Goal: Task Accomplishment & Management: Complete application form

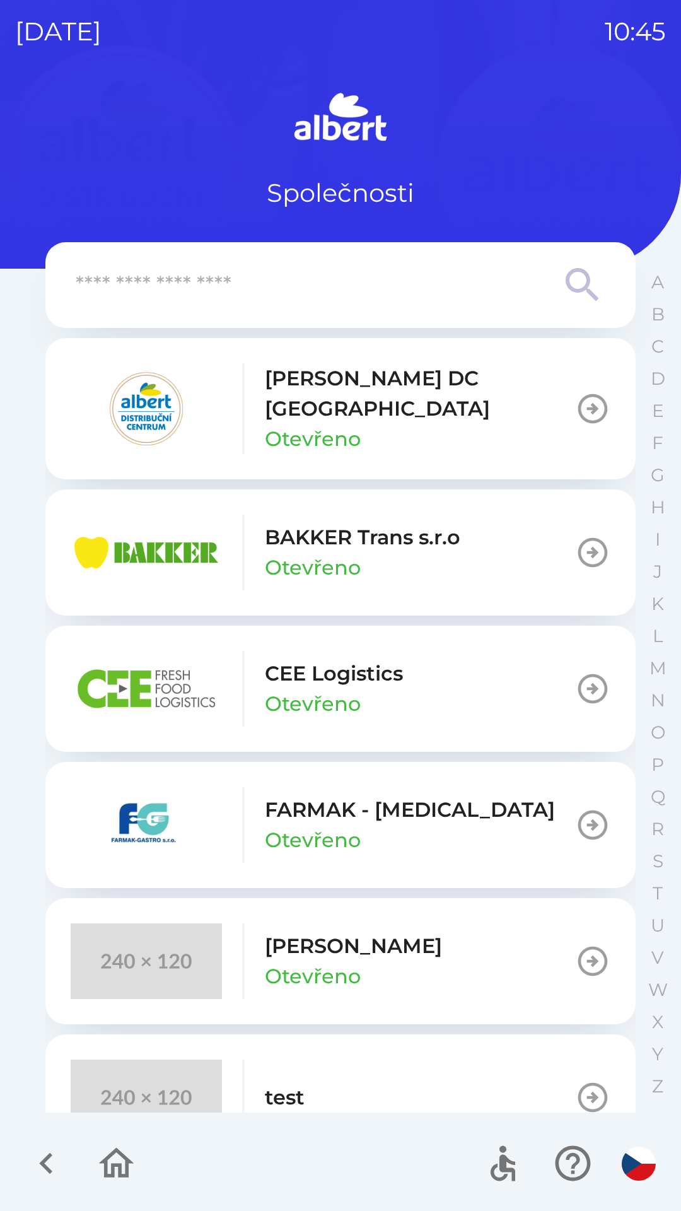
click at [384, 661] on p "CEE Logistics" at bounding box center [334, 674] width 138 height 30
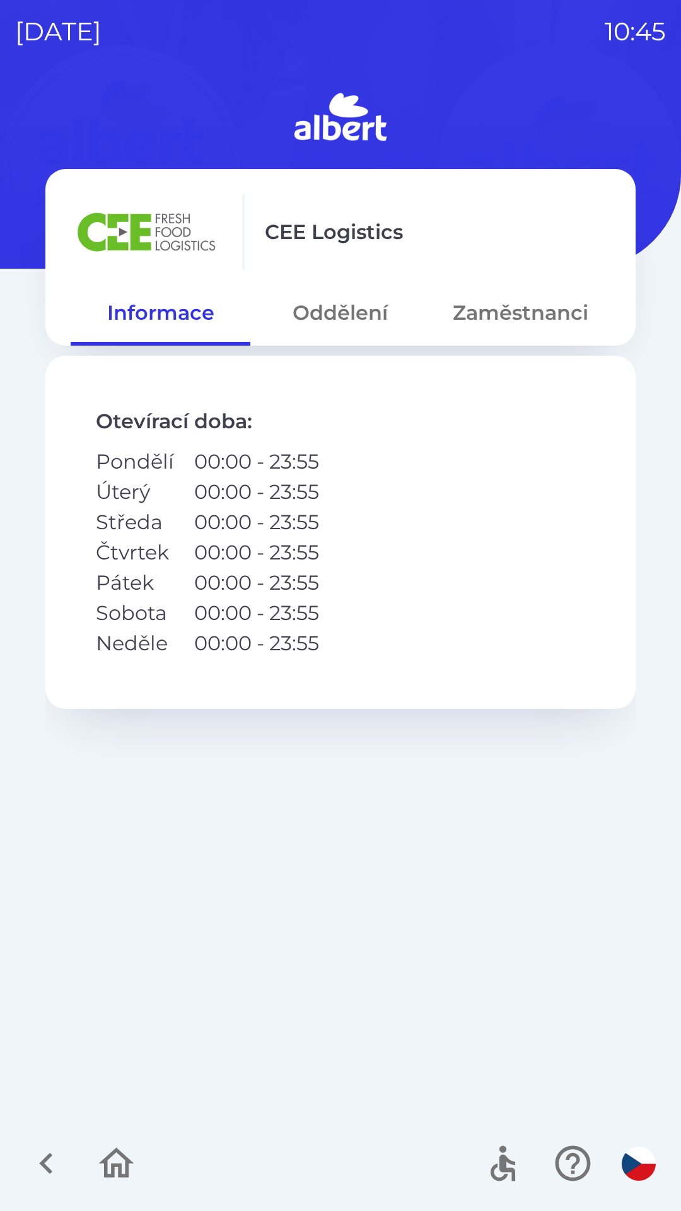
click at [346, 312] on button "Oddělení" at bounding box center [340, 312] width 180 height 45
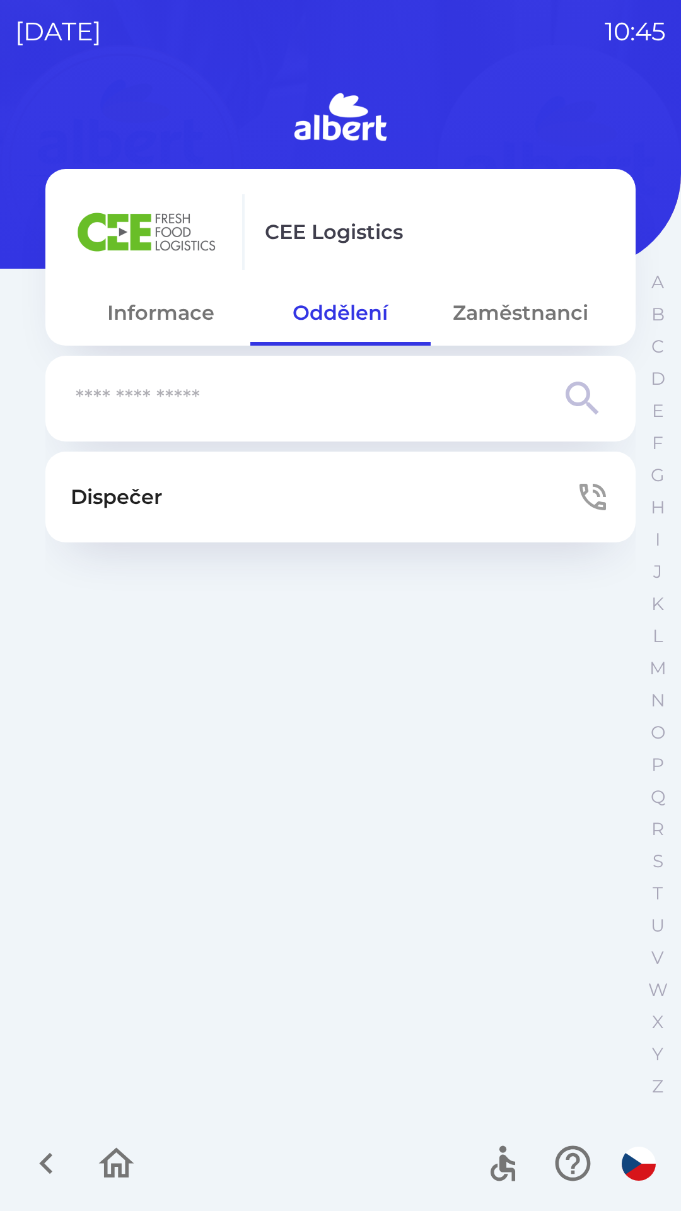
click at [590, 503] on icon "button" at bounding box center [593, 497] width 26 height 26
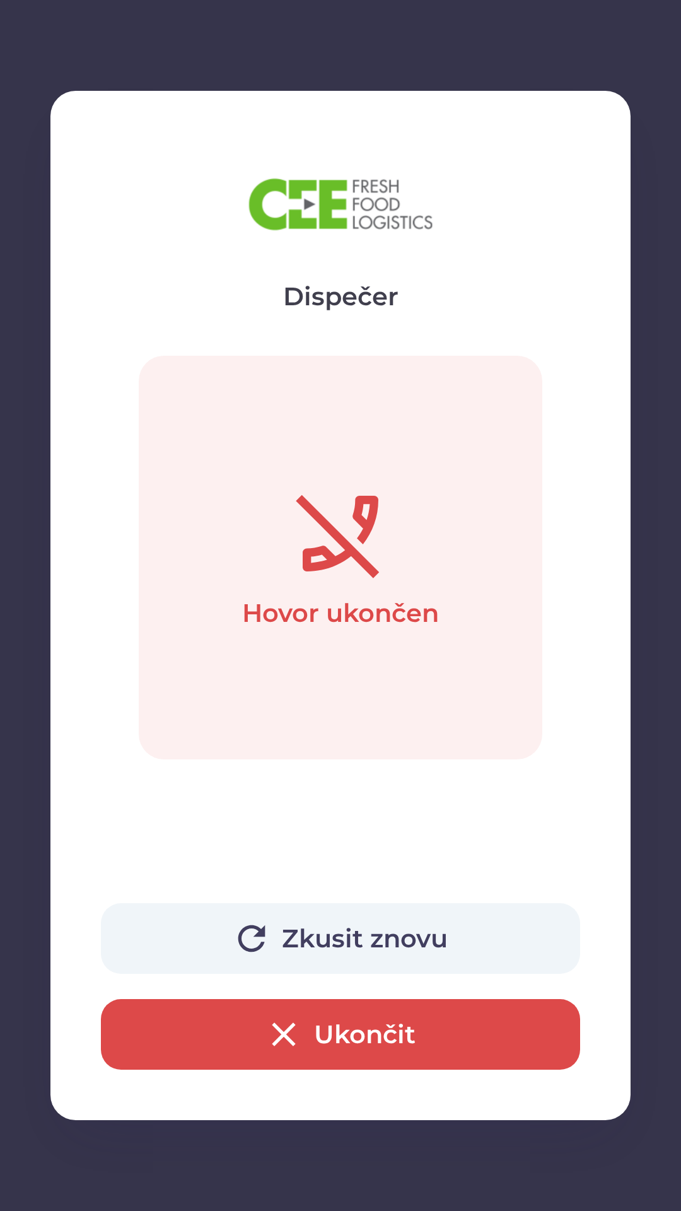
click at [358, 1015] on button "Ukončit" at bounding box center [340, 1034] width 479 height 71
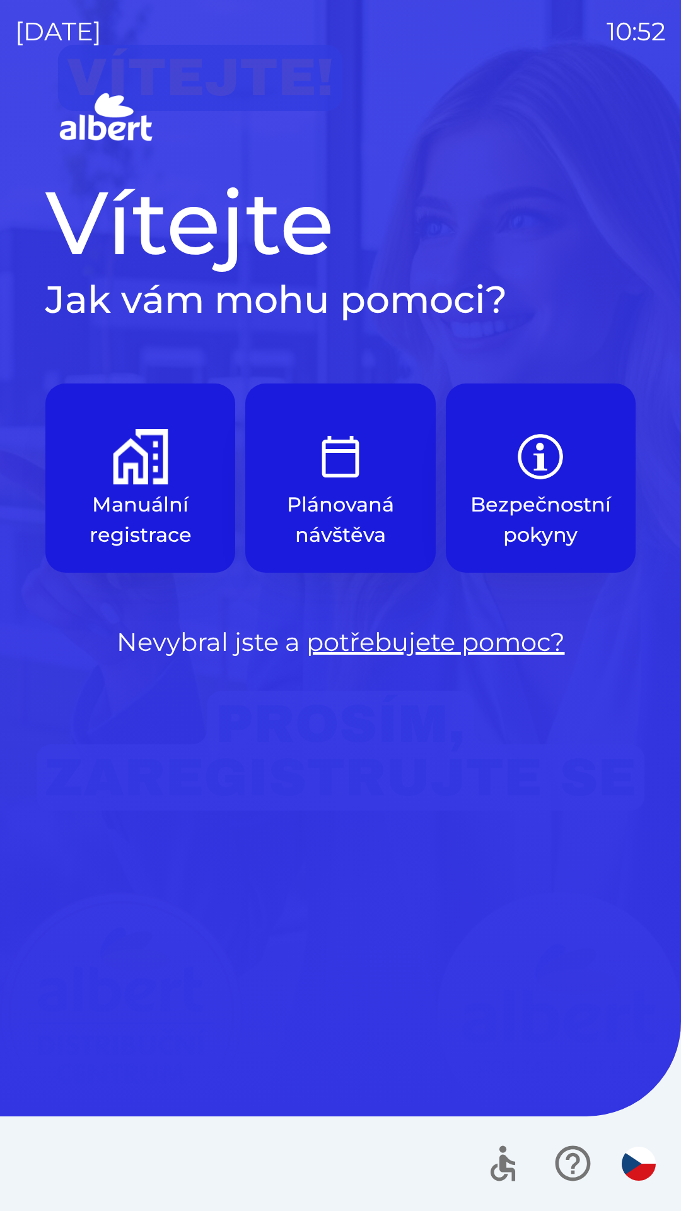
click at [154, 486] on button "Manuální registrace" at bounding box center [140, 478] width 190 height 189
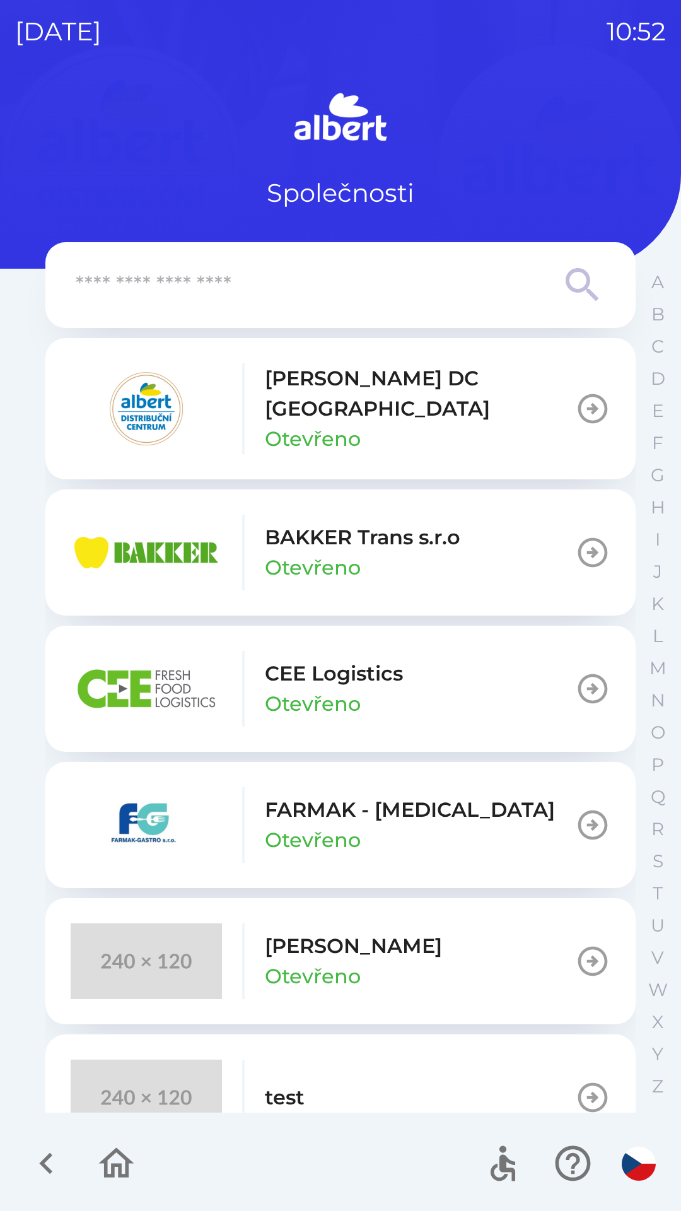
click at [336, 270] on input "text" at bounding box center [315, 285] width 479 height 35
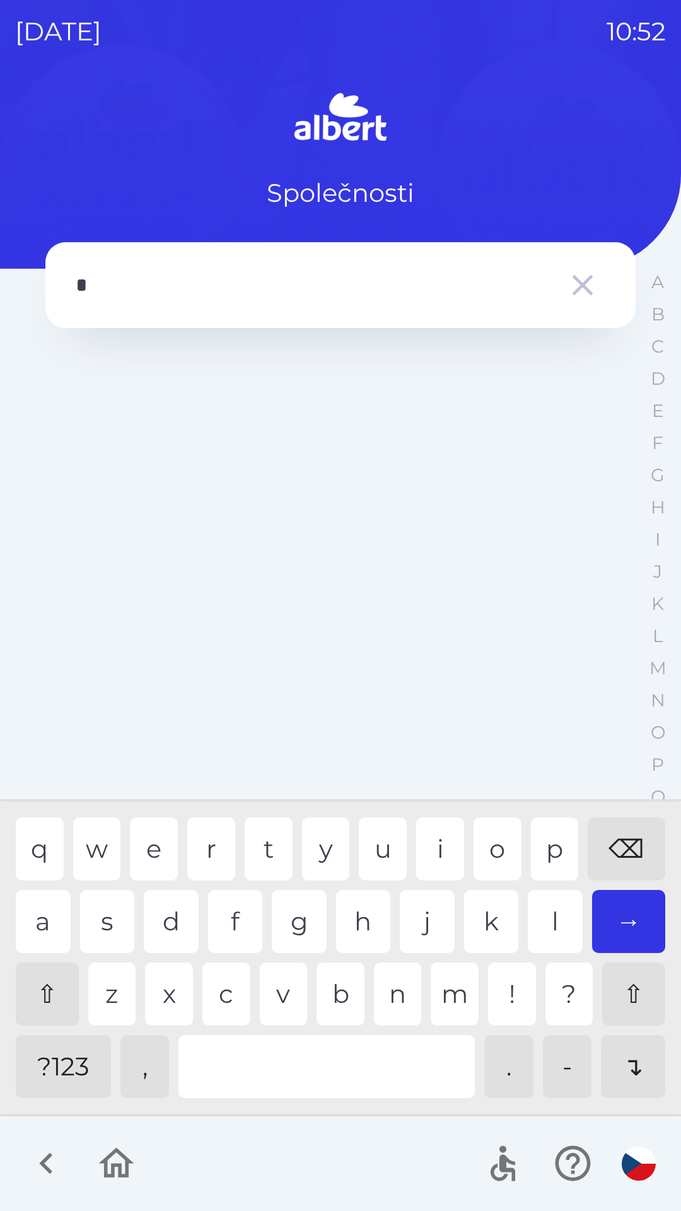
click at [90, 852] on div "w" at bounding box center [97, 849] width 48 height 63
click at [508, 840] on div "o" at bounding box center [498, 849] width 48 height 63
click at [192, 839] on div "r" at bounding box center [211, 849] width 48 height 63
click at [630, 823] on div "⌫" at bounding box center [627, 849] width 78 height 63
type input "*"
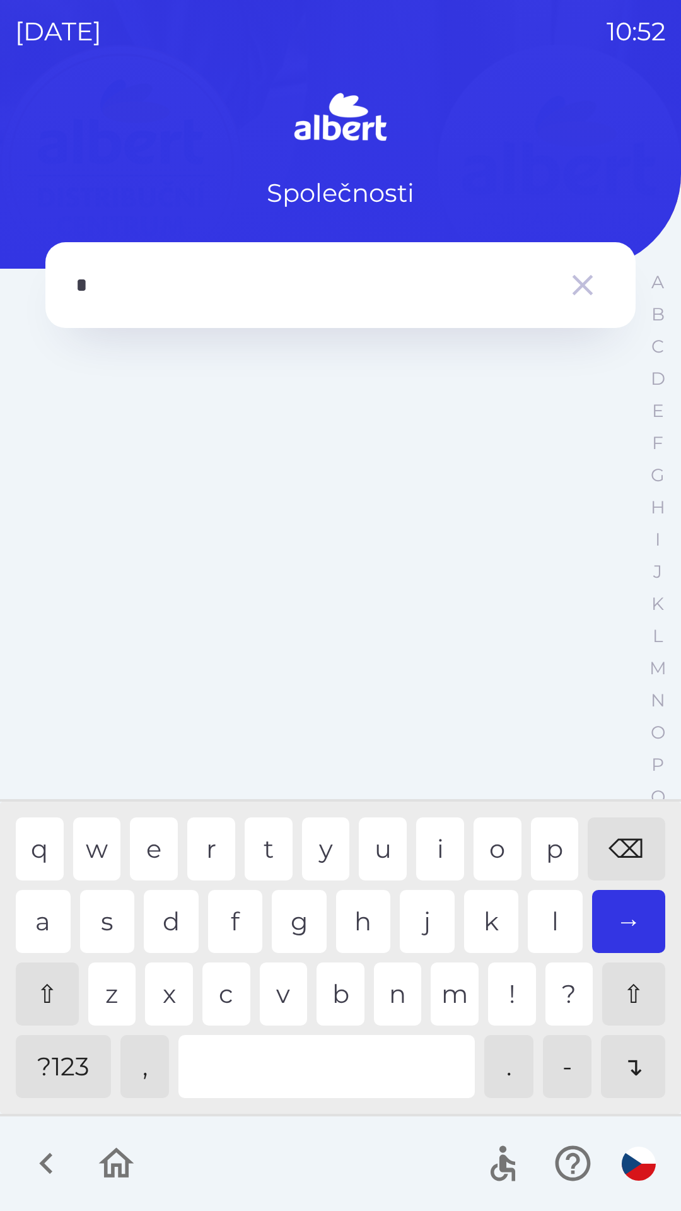
click at [628, 825] on div "⌫" at bounding box center [627, 849] width 78 height 63
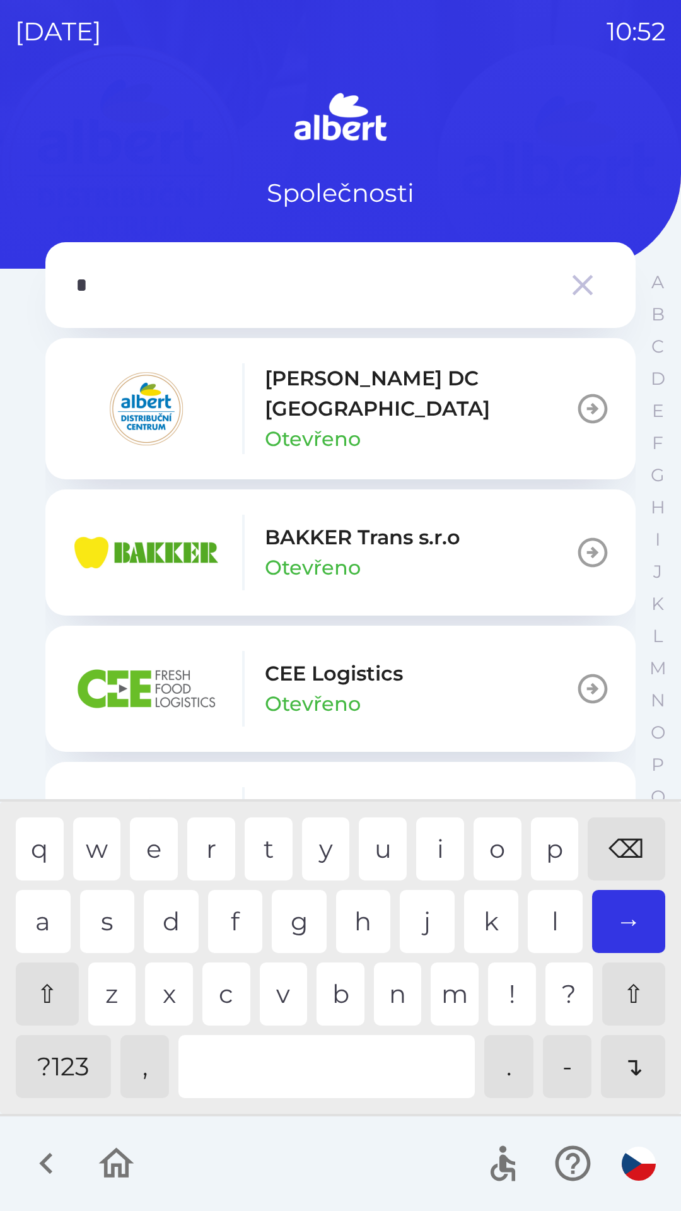
type input "**"
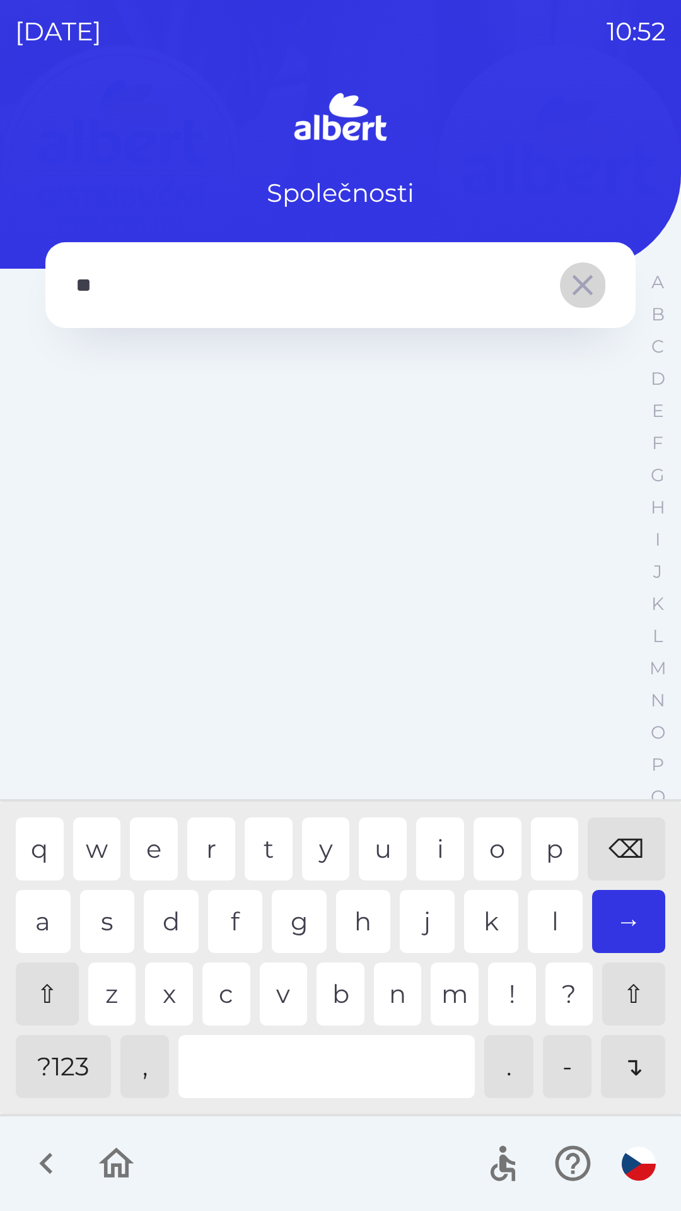
click at [587, 294] on icon "button" at bounding box center [582, 284] width 35 height 35
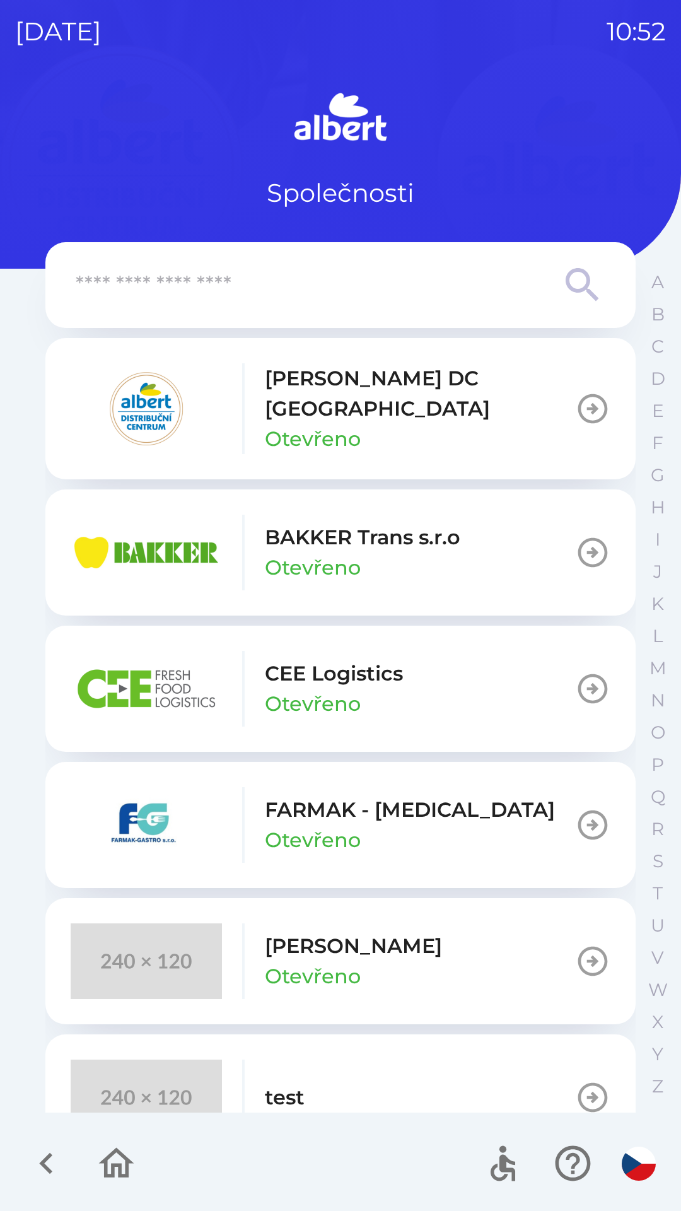
click at [401, 389] on p "[PERSON_NAME] DC [GEOGRAPHIC_DATA]" at bounding box center [420, 393] width 310 height 61
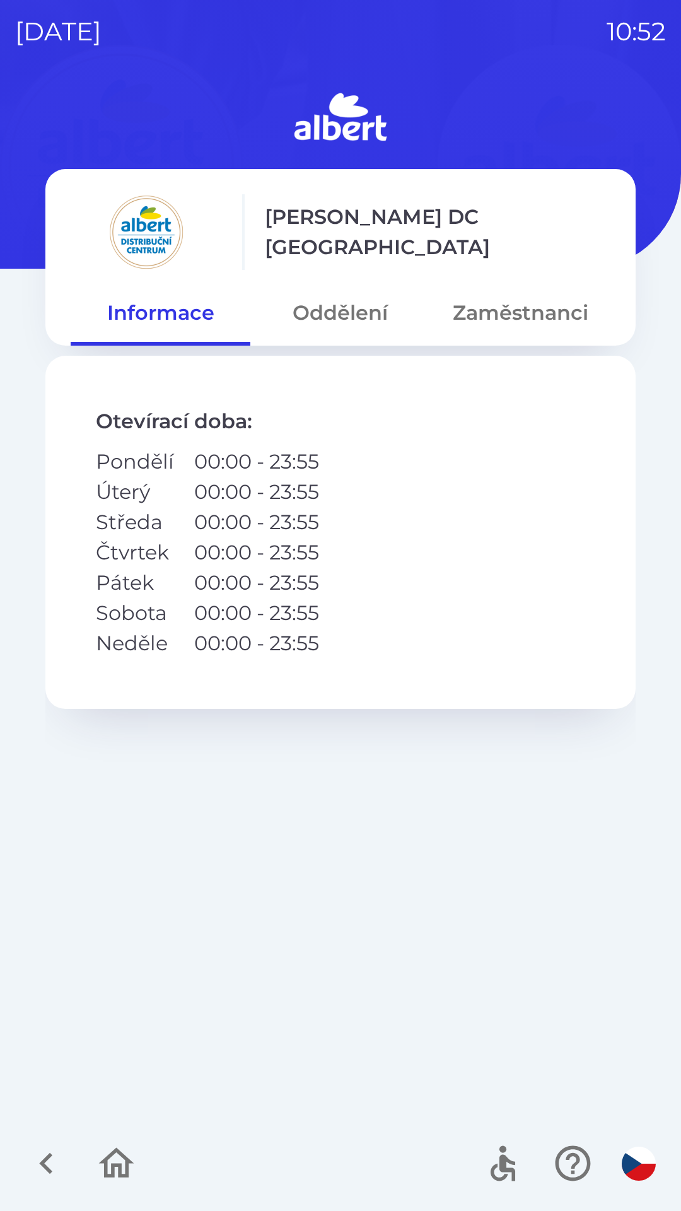
click at [526, 317] on button "Zaměstnanci" at bounding box center [521, 312] width 180 height 45
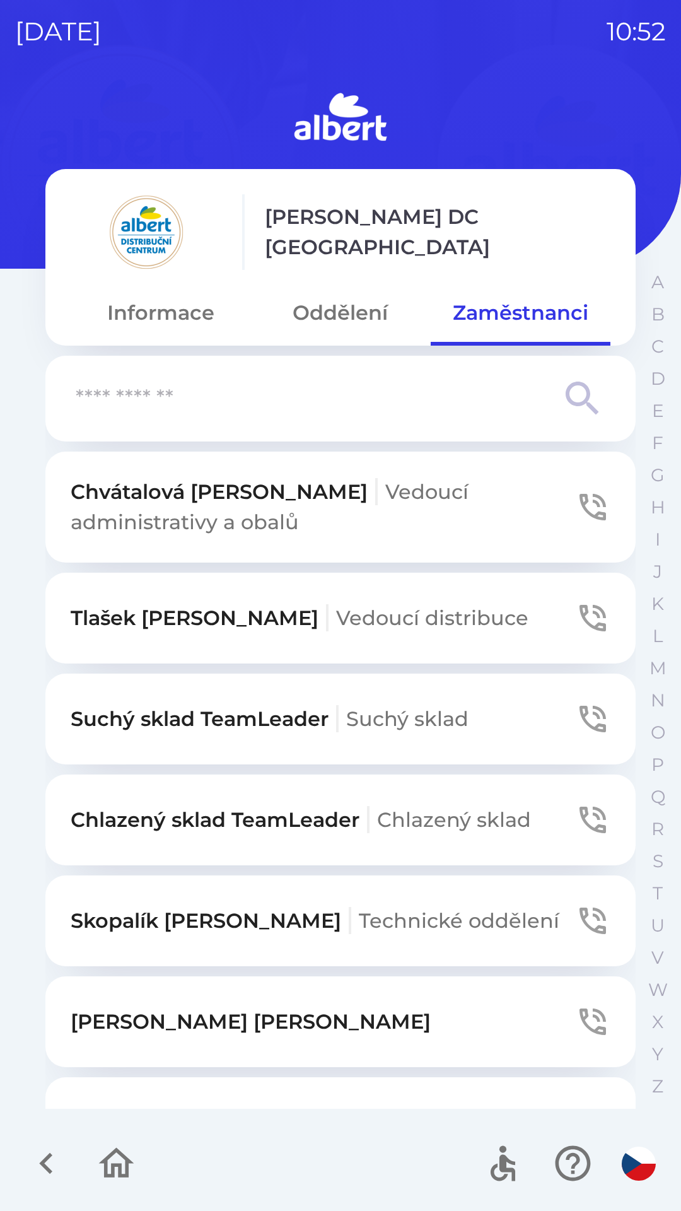
click at [257, 409] on input "text" at bounding box center [315, 399] width 479 height 35
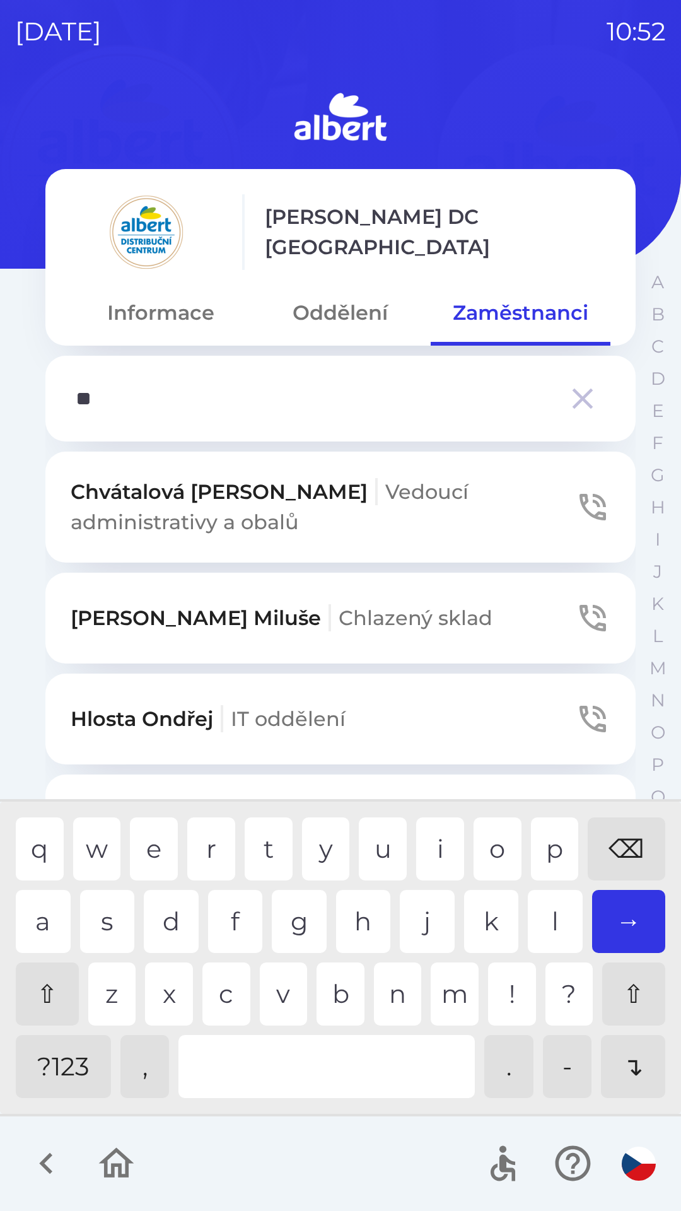
type input "***"
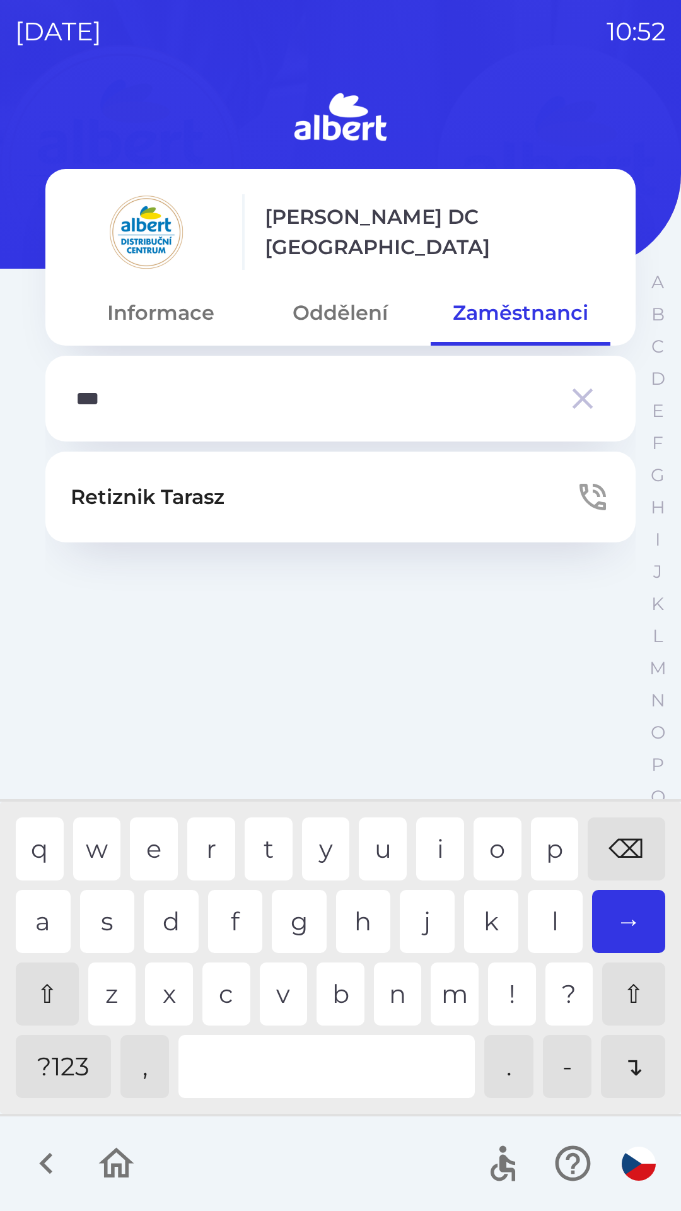
click at [220, 839] on div "r" at bounding box center [211, 849] width 48 height 63
click at [230, 493] on button "Retiznik Tarasz" at bounding box center [340, 497] width 590 height 91
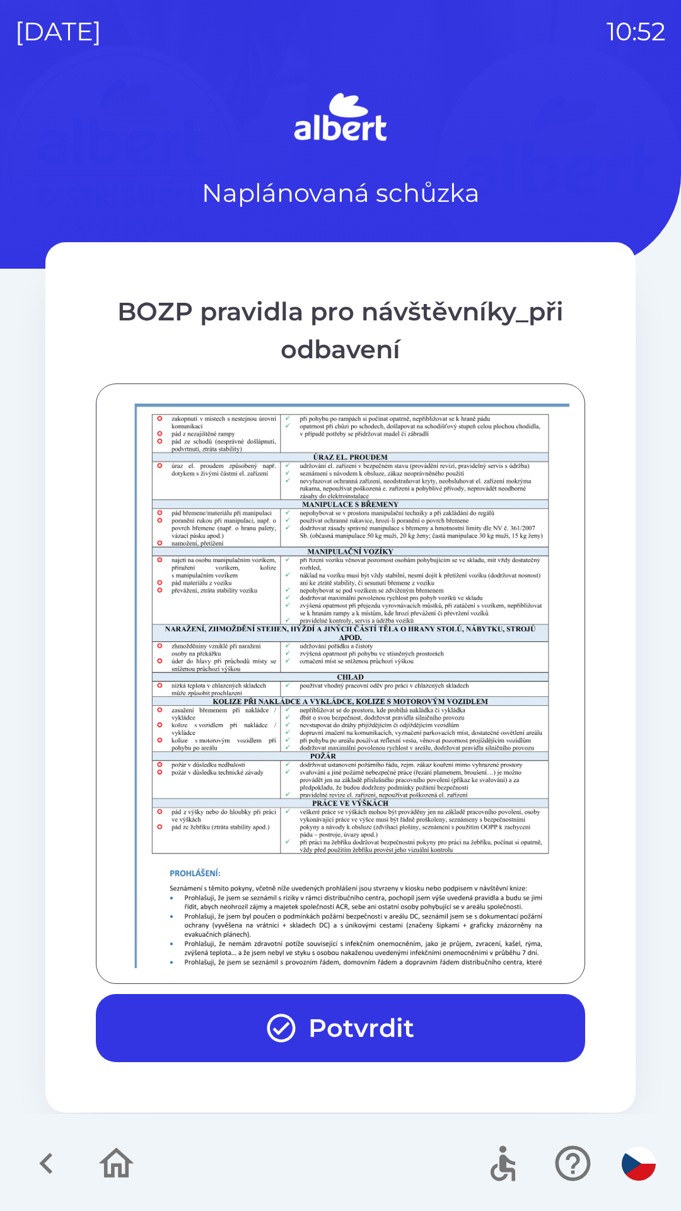
scroll to position [886, 0]
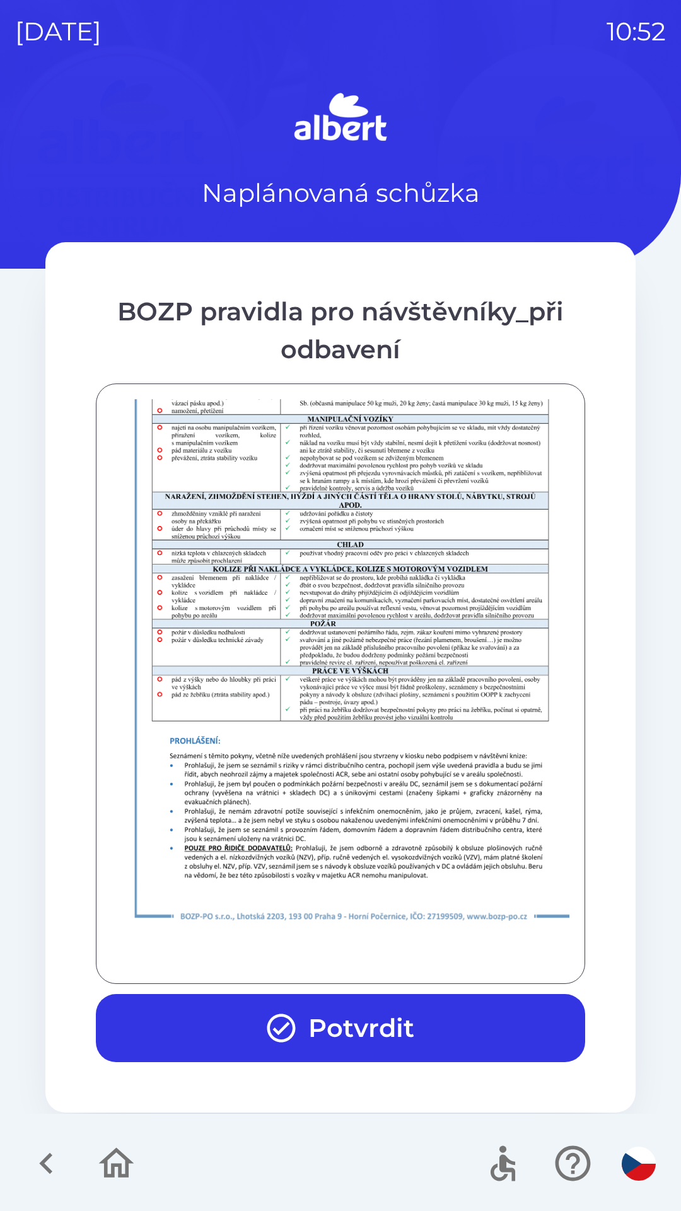
click at [370, 1017] on button "Potvrdit" at bounding box center [341, 1028] width 490 height 68
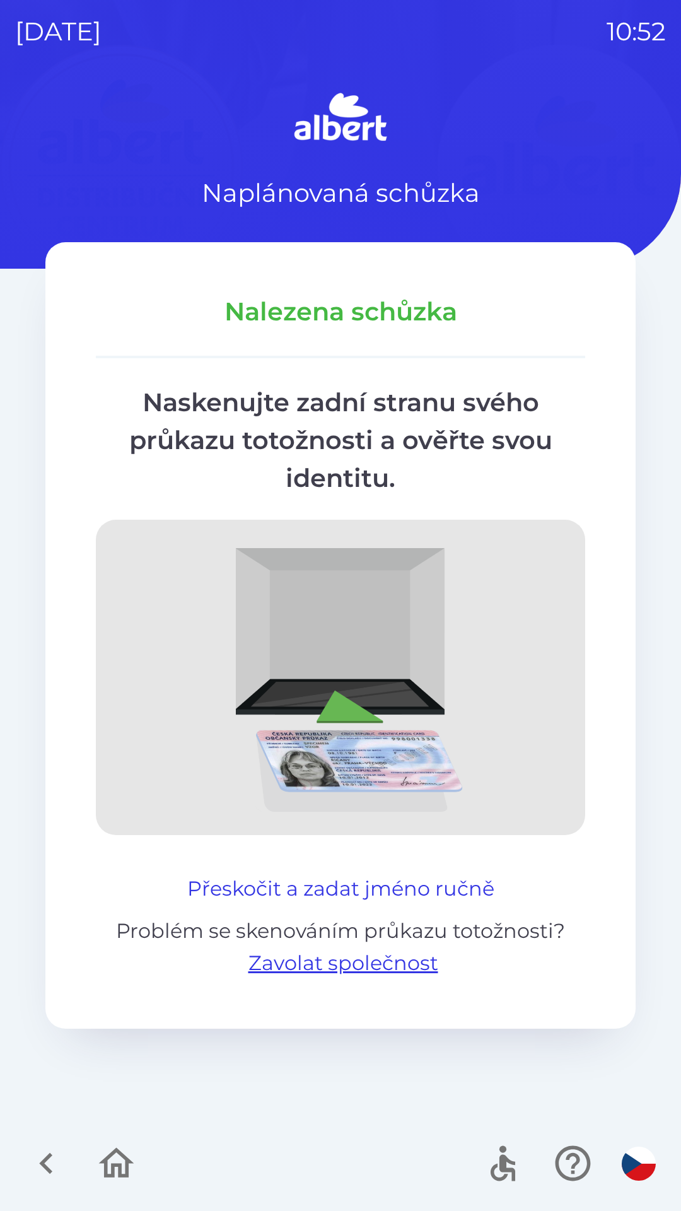
click at [290, 885] on button "Přeskočit a zadat jméno ručně" at bounding box center [340, 889] width 317 height 30
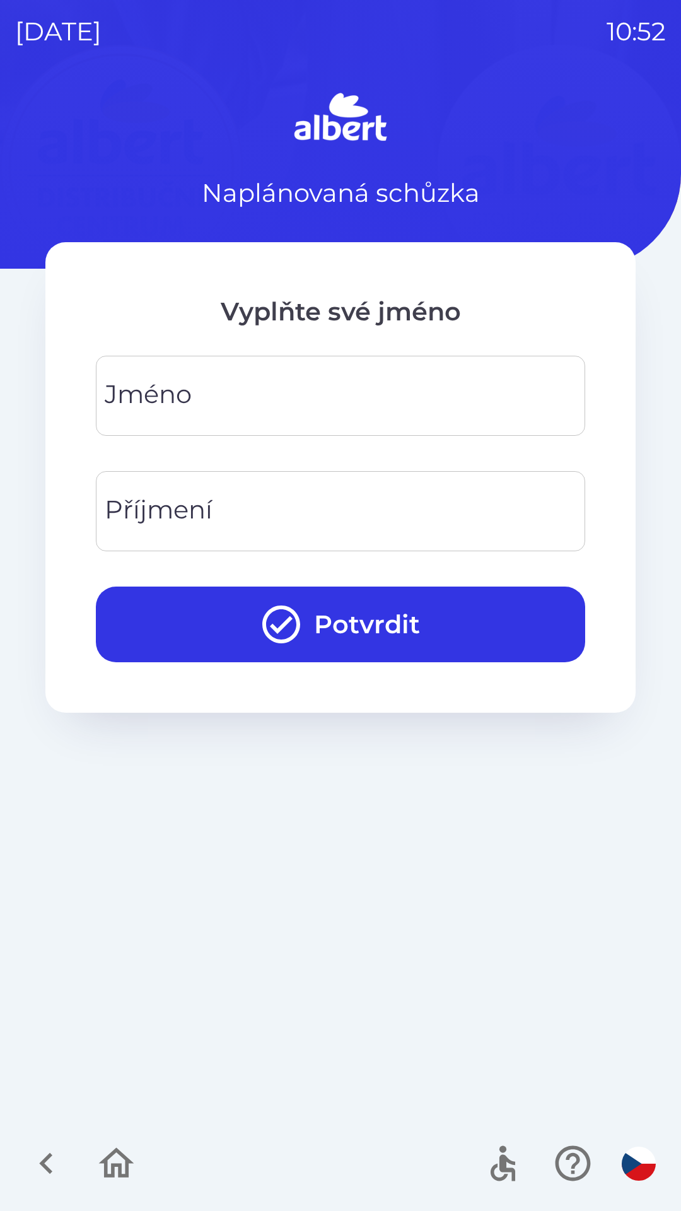
click at [305, 382] on input "Jméno" at bounding box center [340, 396] width 459 height 50
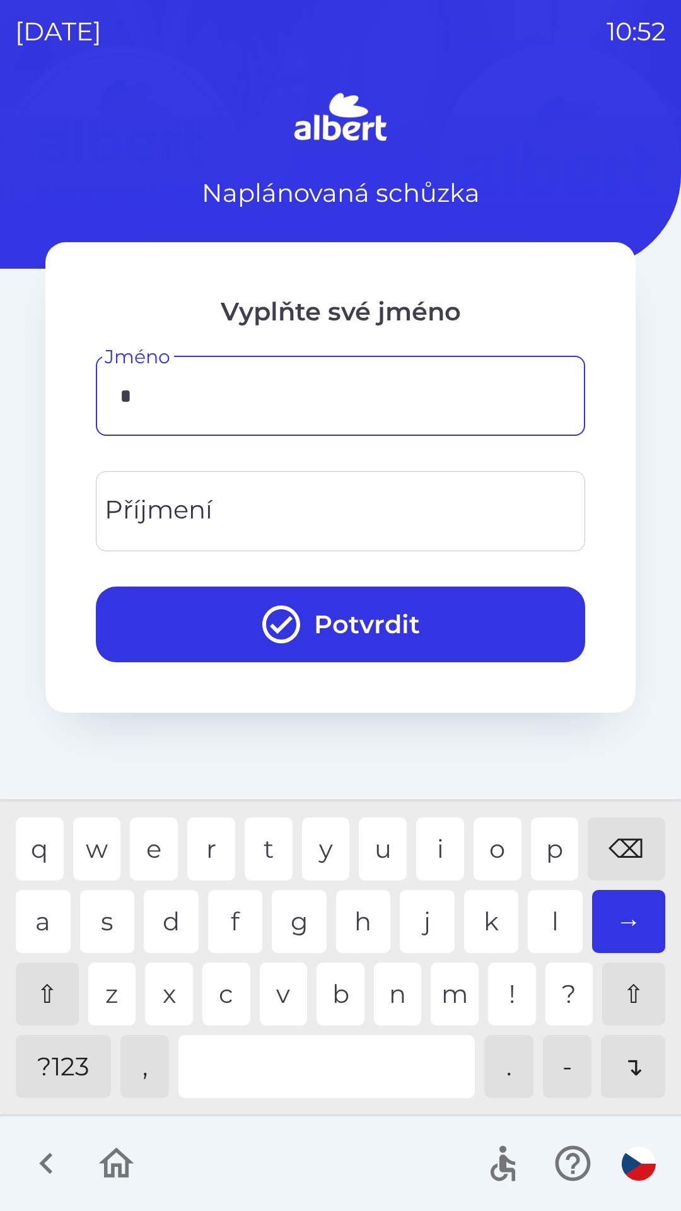
click at [435, 840] on div "i" at bounding box center [440, 849] width 48 height 63
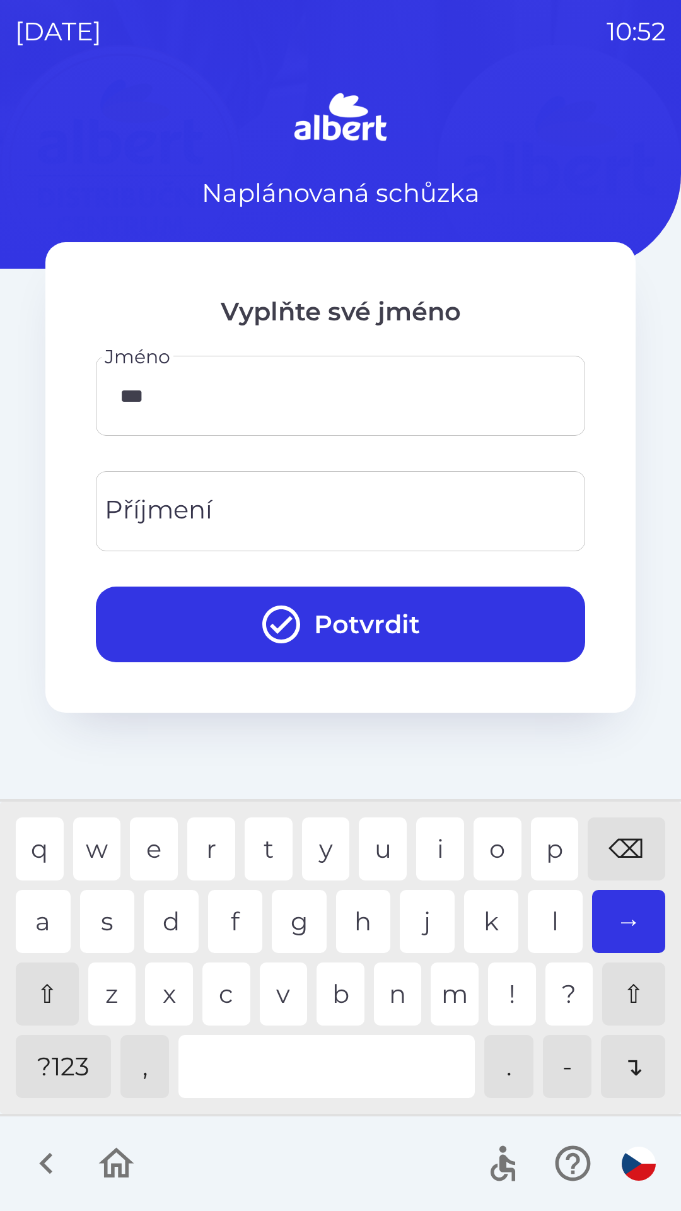
click at [35, 924] on div "a" at bounding box center [43, 921] width 55 height 63
type input "****"
click at [413, 1001] on div "n" at bounding box center [398, 994] width 48 height 63
click at [267, 498] on input "Příjmení" at bounding box center [340, 511] width 459 height 50
click at [217, 834] on div "r" at bounding box center [211, 849] width 48 height 63
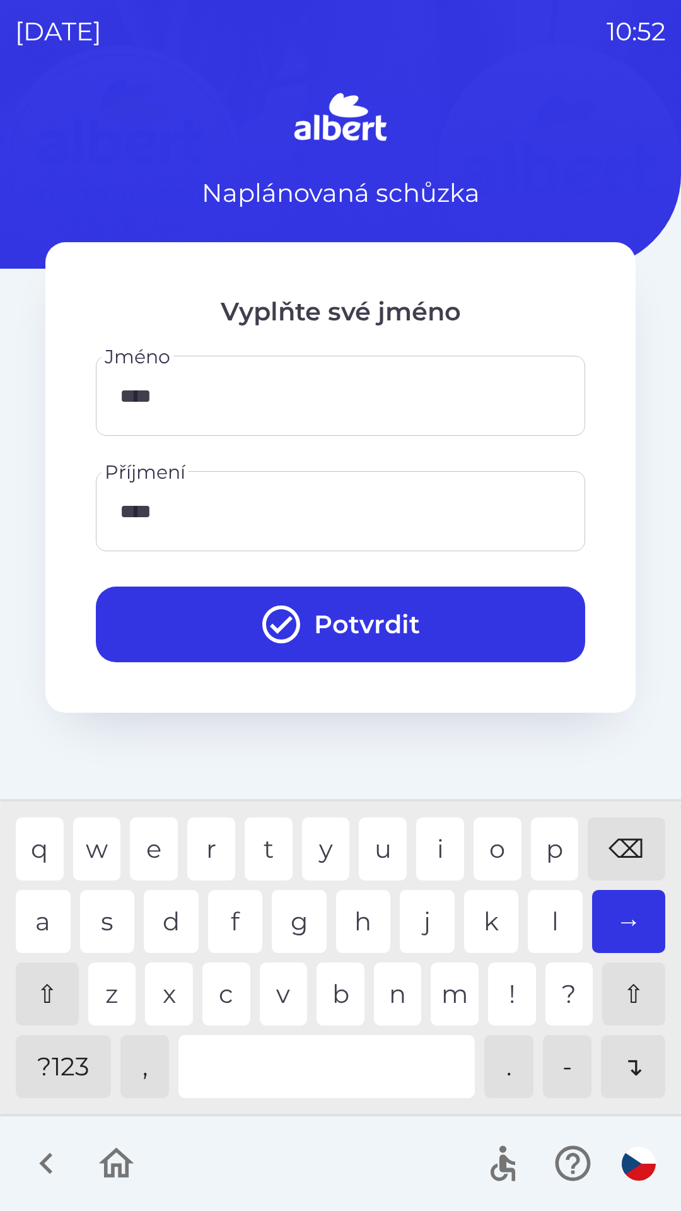
click at [334, 846] on div "y" at bounding box center [326, 849] width 48 height 63
type input "******"
click at [495, 849] on div "o" at bounding box center [498, 849] width 48 height 63
click at [413, 606] on button "Potvrdit" at bounding box center [341, 625] width 490 height 76
